Goal: Information Seeking & Learning: Learn about a topic

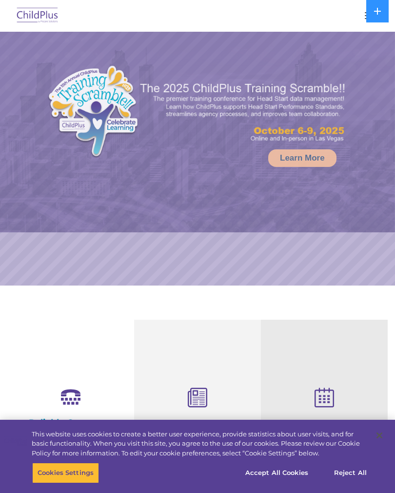
select select "MEDIUM"
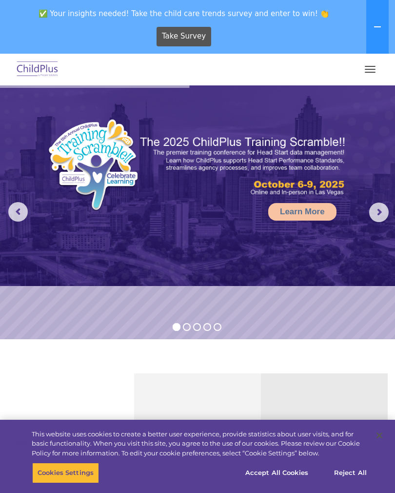
click at [370, 73] on button "button" at bounding box center [370, 69] width 20 height 16
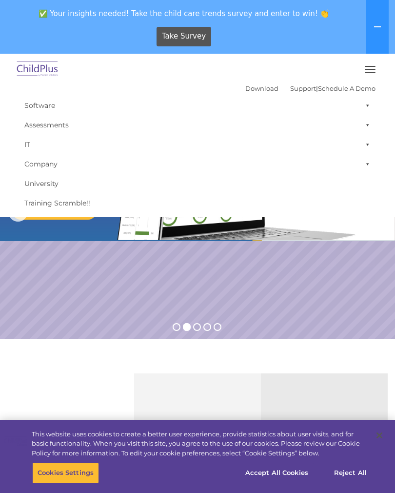
click at [364, 66] on button "button" at bounding box center [370, 69] width 20 height 16
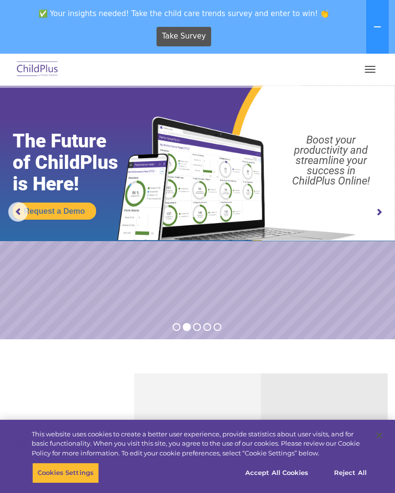
click at [382, 19] on button at bounding box center [377, 27] width 22 height 54
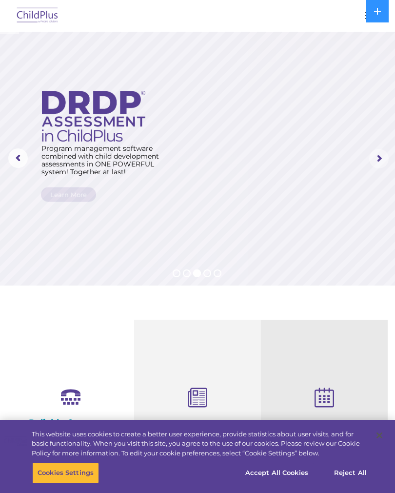
click at [388, 160] on rs-arrow at bounding box center [379, 159] width 20 height 20
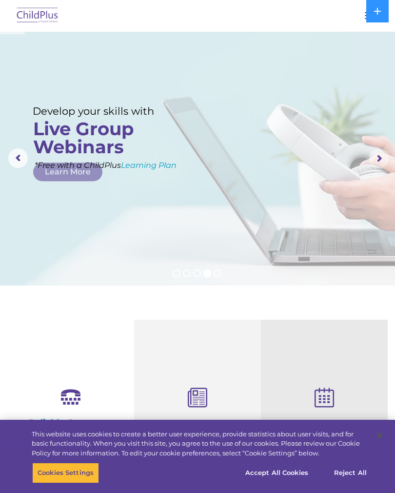
click at [381, 154] on rs-arrow at bounding box center [379, 159] width 20 height 20
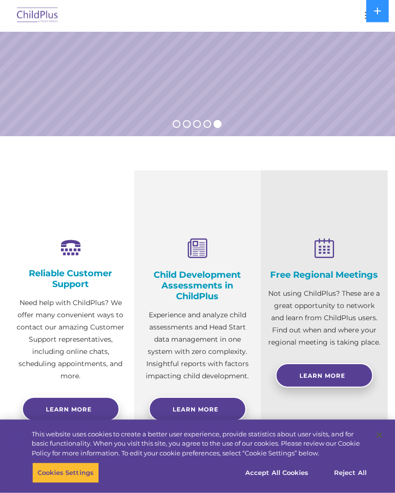
scroll to position [149, 0]
click at [204, 271] on h4 "Child Development Assessments in ChildPlus" at bounding box center [197, 285] width 112 height 32
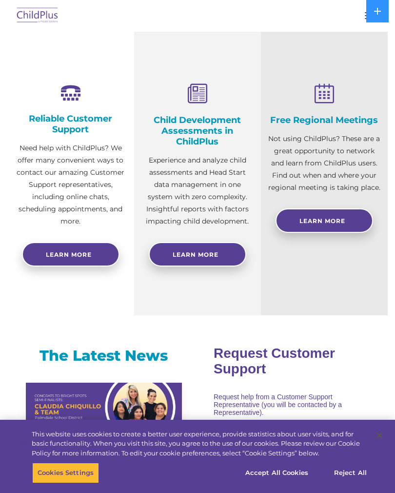
scroll to position [312, 0]
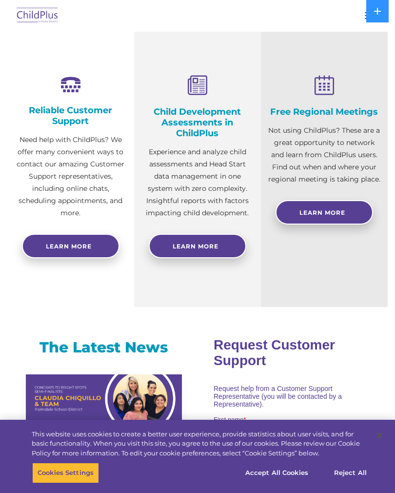
click at [212, 244] on span "Learn More" at bounding box center [196, 245] width 46 height 7
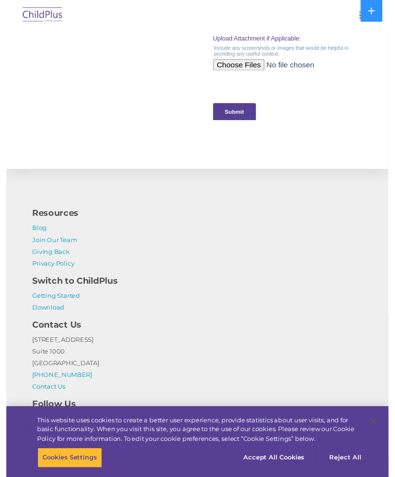
scroll to position [1091, 0]
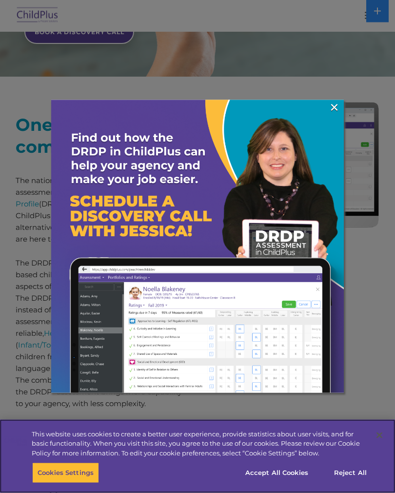
scroll to position [346, 0]
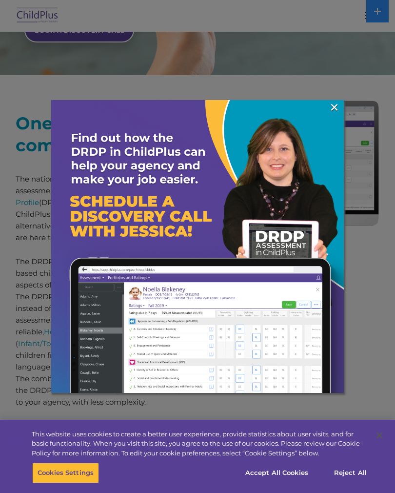
click at [337, 112] on link "×" at bounding box center [334, 107] width 11 height 10
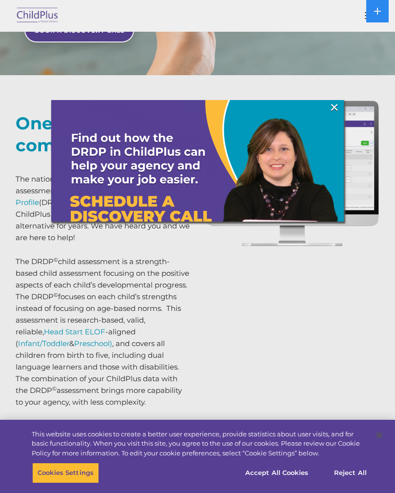
click at [341, 106] on img at bounding box center [197, 246] width 293 height 293
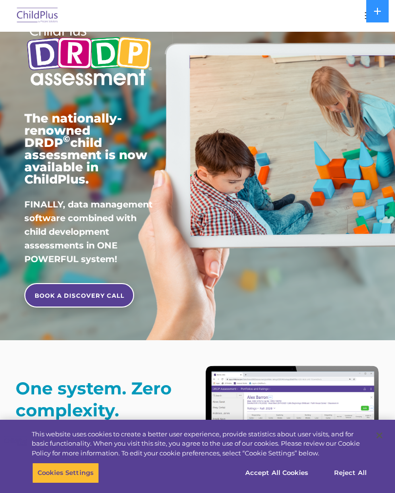
scroll to position [0, 0]
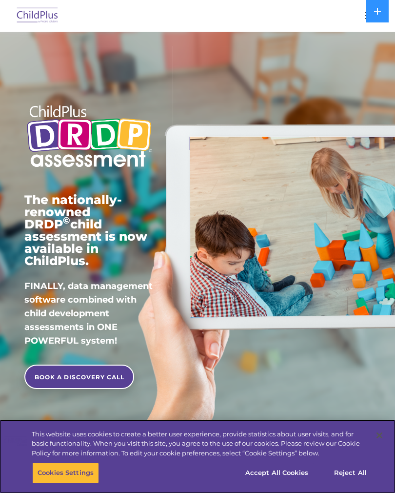
click at [359, 475] on button "Reject All" at bounding box center [350, 472] width 61 height 20
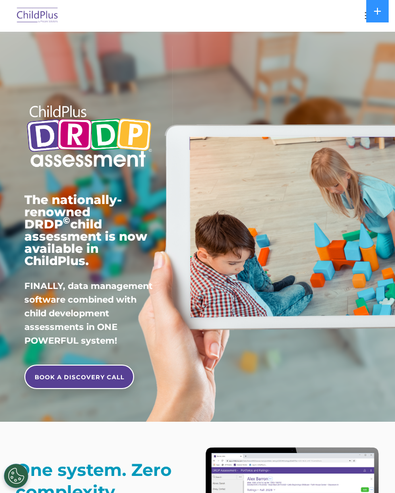
click at [378, 15] on button at bounding box center [377, 11] width 22 height 22
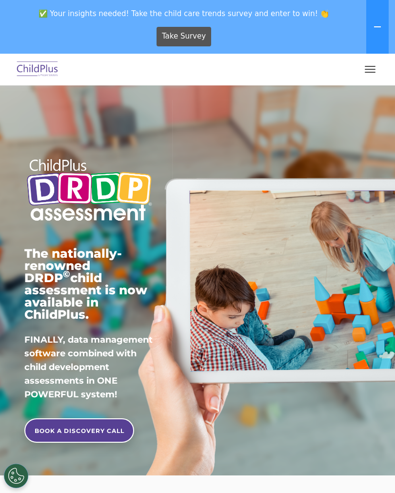
click at [371, 70] on button "button" at bounding box center [370, 69] width 20 height 16
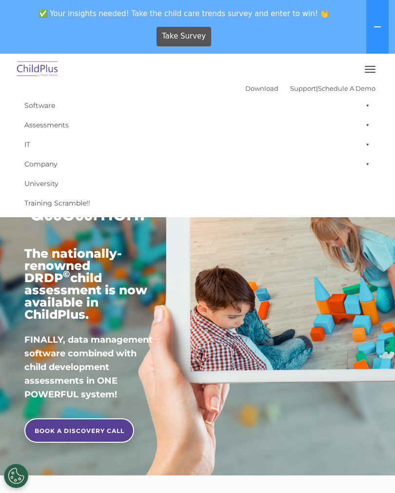
click at [376, 73] on button "button" at bounding box center [370, 69] width 20 height 16
